Goal: Find specific page/section: Find specific page/section

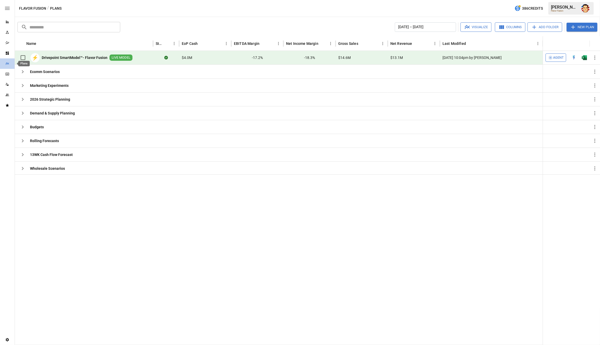
click at [7, 65] on icon "Plans" at bounding box center [7, 64] width 4 height 4
click at [6, 85] on icon "Data Sources" at bounding box center [7, 84] width 2 height 2
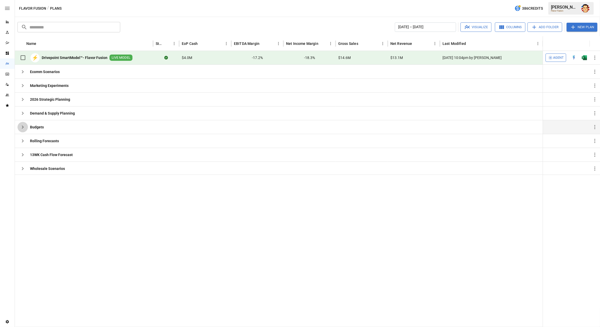
click at [24, 126] on icon "button" at bounding box center [23, 127] width 6 height 6
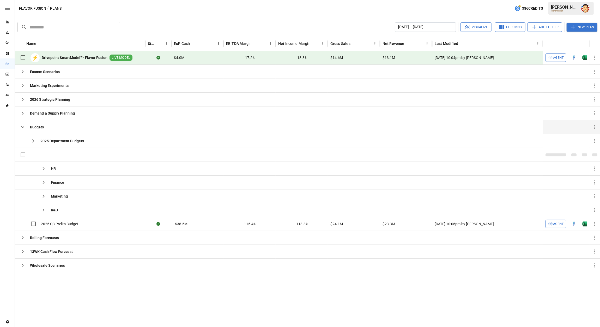
click at [24, 131] on button "button" at bounding box center [22, 127] width 10 height 10
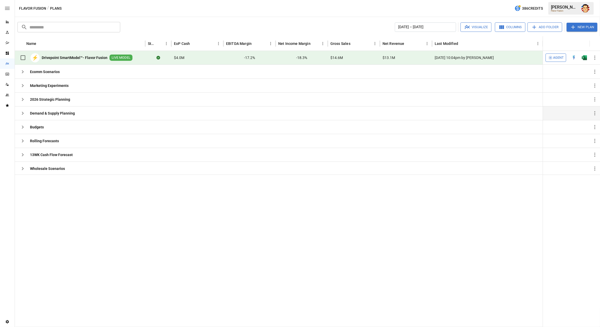
click at [22, 113] on icon "button" at bounding box center [23, 113] width 6 height 6
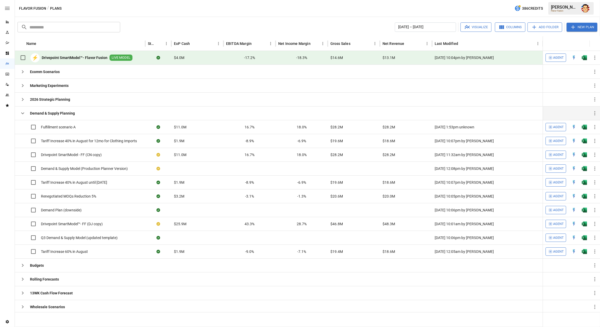
click at [21, 113] on icon "button" at bounding box center [23, 113] width 6 height 6
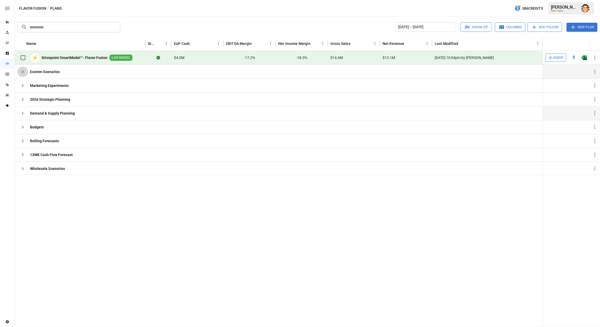
click at [24, 71] on icon "button" at bounding box center [23, 72] width 6 height 6
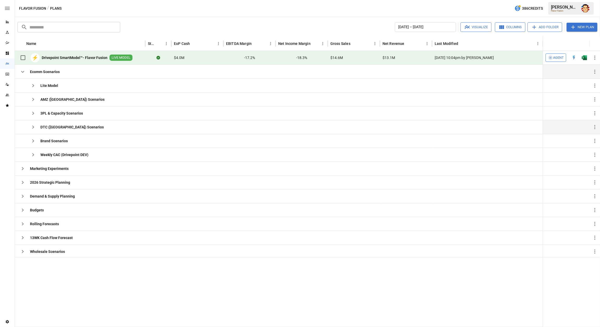
click at [34, 127] on icon "button" at bounding box center [33, 127] width 6 height 6
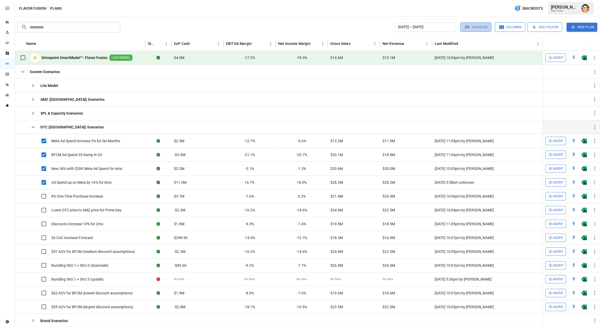
click at [470, 27] on icon "button" at bounding box center [467, 27] width 6 height 6
